Goal: Transaction & Acquisition: Obtain resource

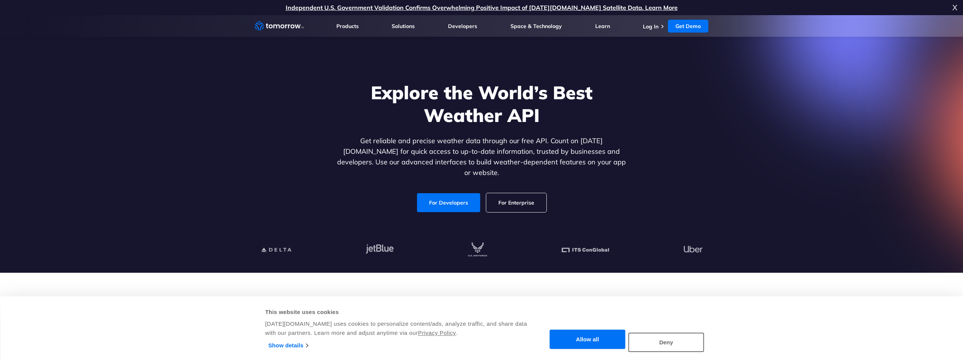
click at [444, 193] on link "For Developers" at bounding box center [448, 202] width 63 height 19
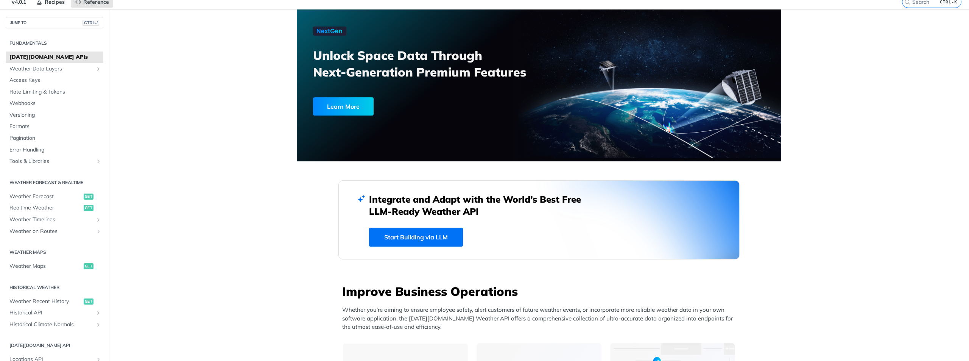
scroll to position [76, 0]
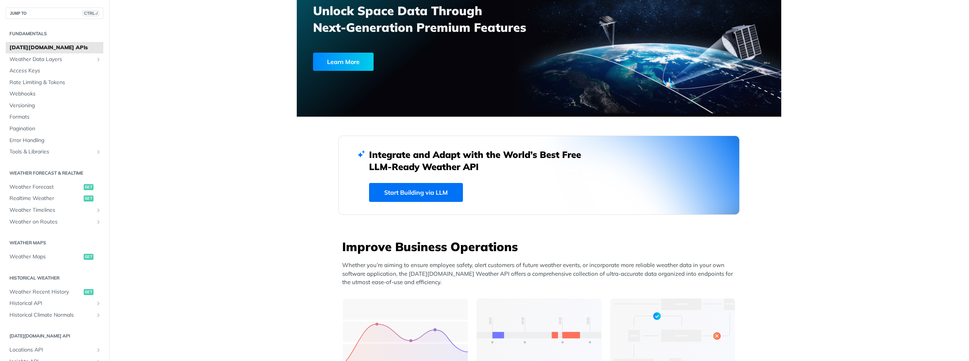
drag, startPoint x: 296, startPoint y: 194, endPoint x: 219, endPoint y: 196, distance: 76.5
drag, startPoint x: 289, startPoint y: 182, endPoint x: 253, endPoint y: 178, distance: 36.6
drag, startPoint x: 280, startPoint y: 167, endPoint x: 263, endPoint y: 167, distance: 17.0
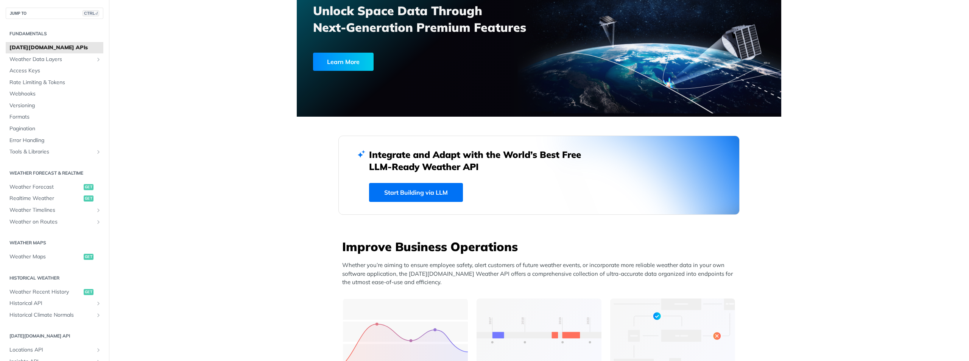
drag, startPoint x: 263, startPoint y: 167, endPoint x: 223, endPoint y: 167, distance: 39.7
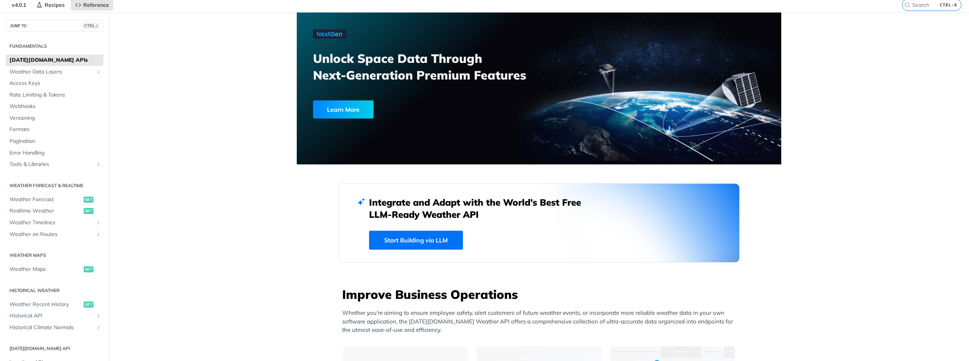
scroll to position [0, 0]
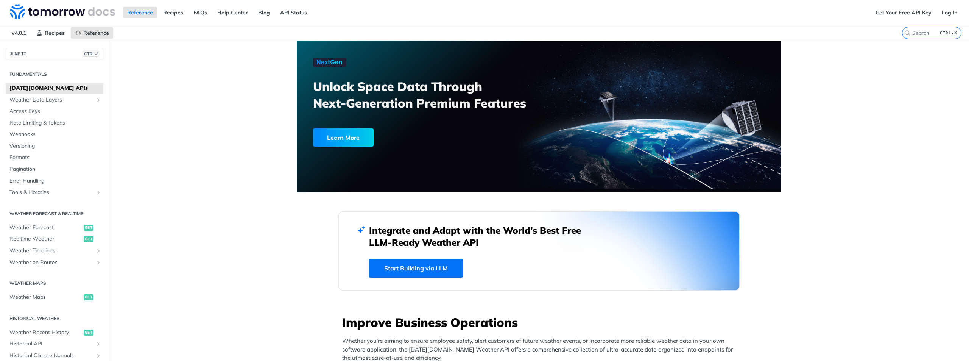
drag, startPoint x: 249, startPoint y: 69, endPoint x: 246, endPoint y: 73, distance: 5.5
drag, startPoint x: 246, startPoint y: 73, endPoint x: 549, endPoint y: 50, distance: 303.7
click at [889, 9] on link "Get Your Free API Key" at bounding box center [903, 12] width 64 height 11
click at [945, 15] on link "Log In" at bounding box center [949, 12] width 24 height 11
